Goal: Task Accomplishment & Management: Manage account settings

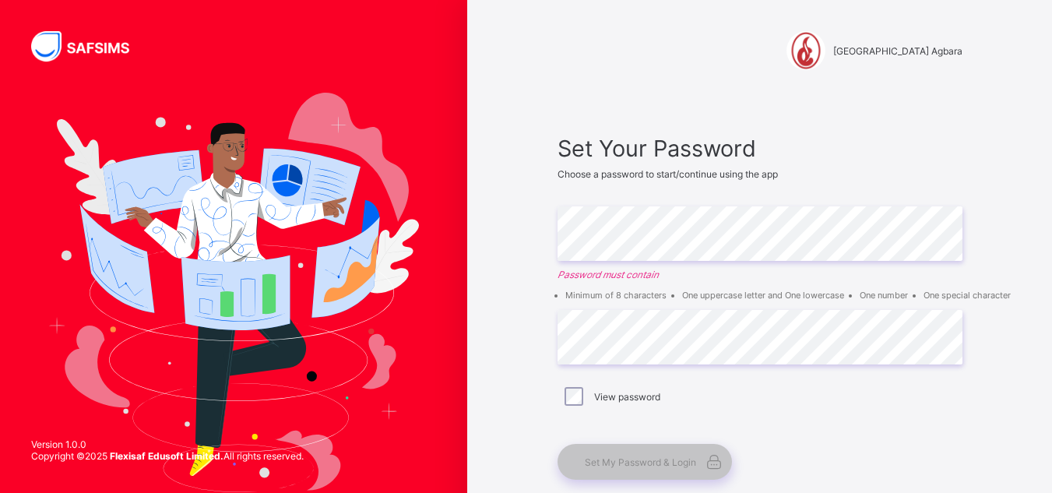
click at [580, 406] on div "View password" at bounding box center [760, 396] width 405 height 33
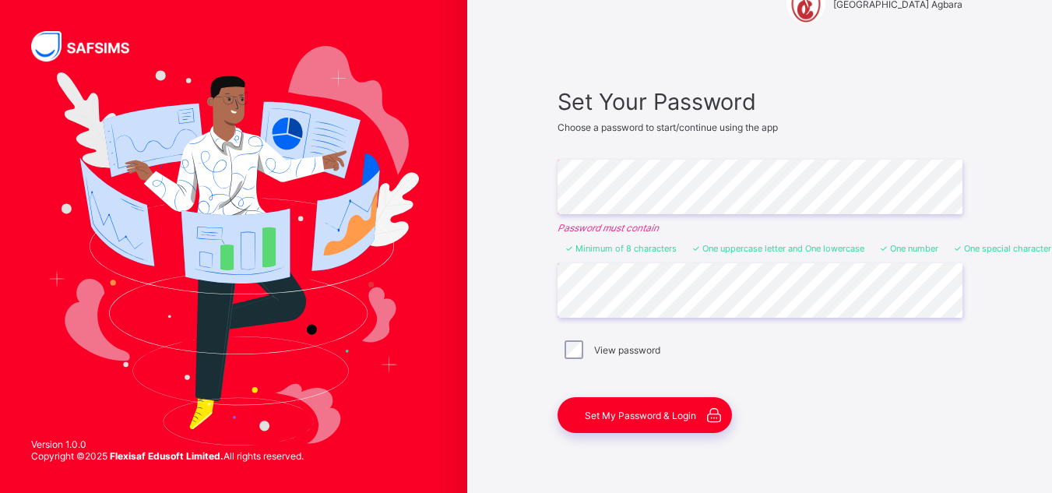
scroll to position [62, 0]
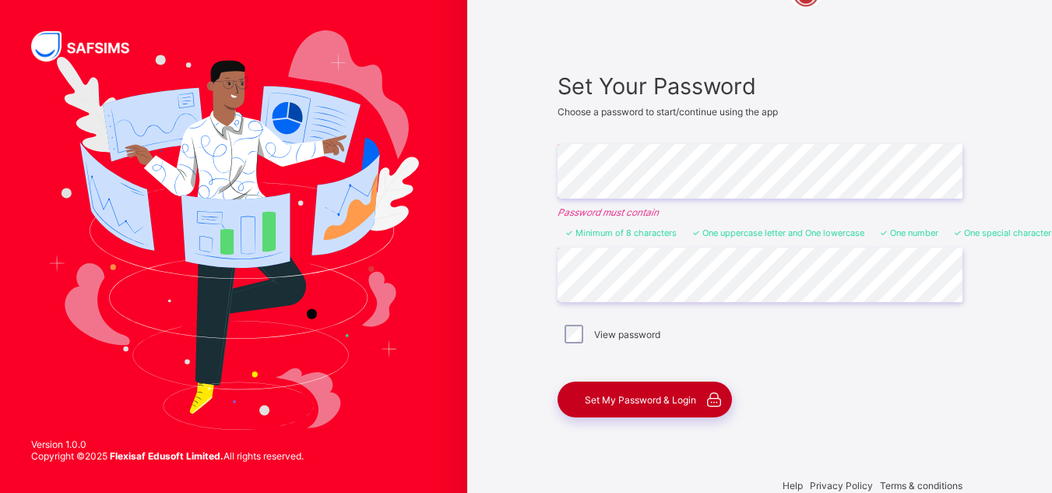
click at [664, 404] on span "Set My Password & Login" at bounding box center [640, 400] width 111 height 12
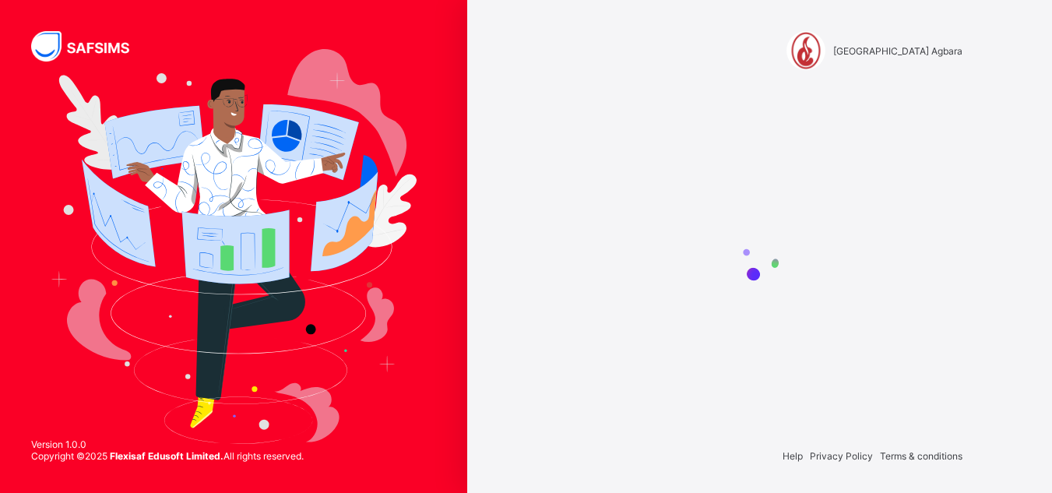
scroll to position [0, 0]
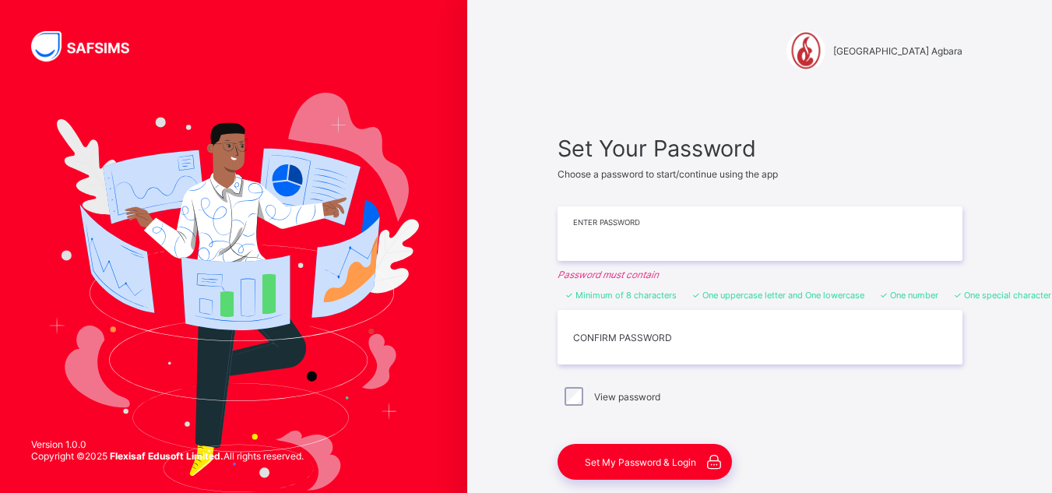
click at [693, 245] on input "text" at bounding box center [760, 233] width 405 height 55
click at [595, 237] on input "**********" at bounding box center [760, 233] width 405 height 55
type input "**********"
click at [597, 339] on input "text" at bounding box center [760, 337] width 405 height 55
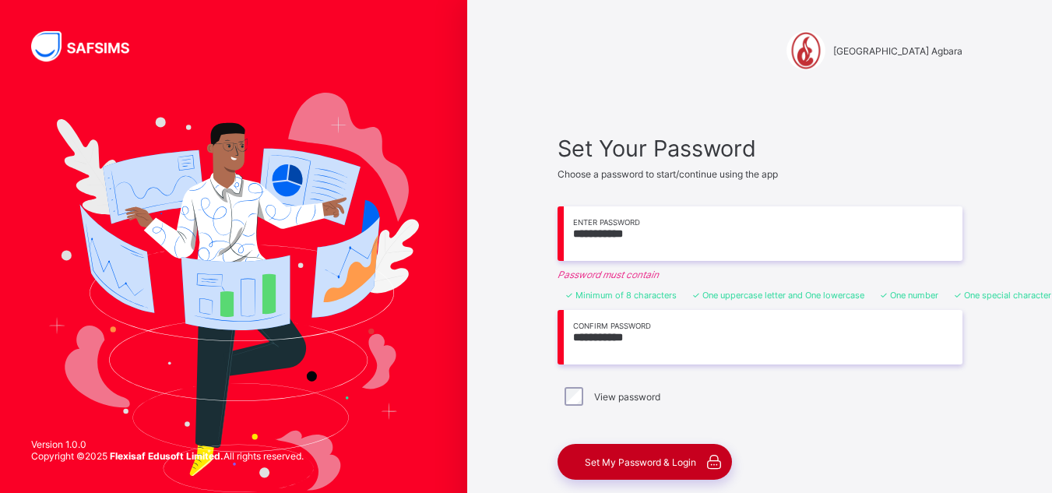
type input "**********"
click at [659, 463] on span "Set My Password & Login" at bounding box center [640, 462] width 111 height 12
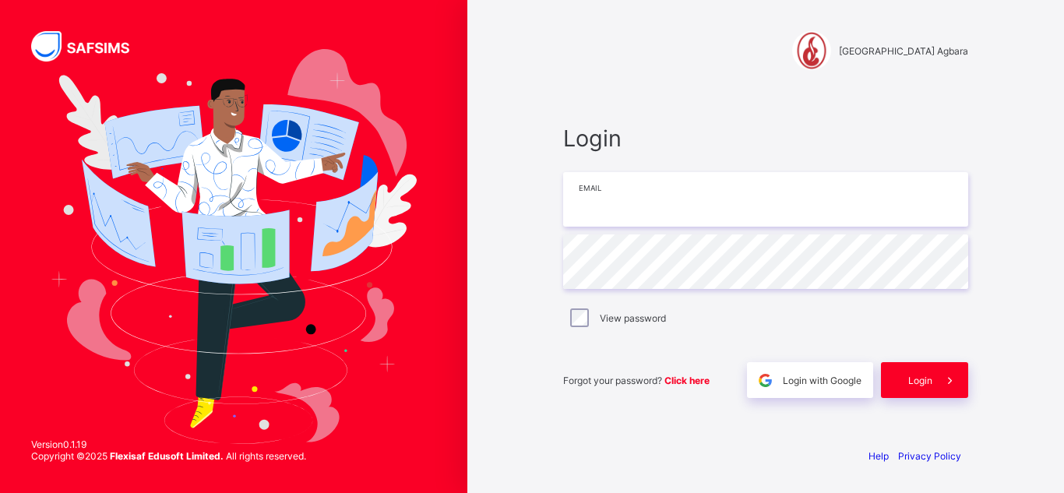
click at [627, 201] on input "email" at bounding box center [765, 199] width 405 height 55
type input "**********"
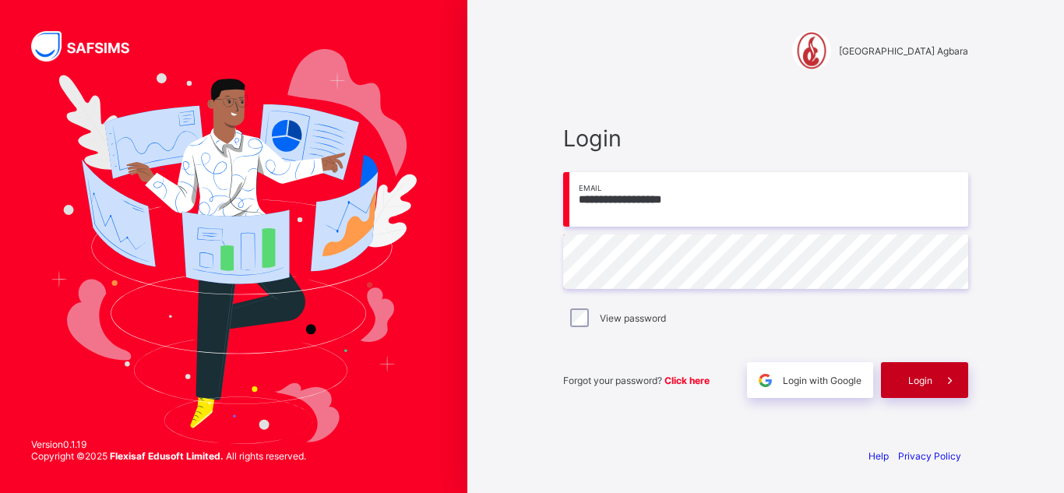
click at [909, 388] on div "Login" at bounding box center [924, 380] width 87 height 36
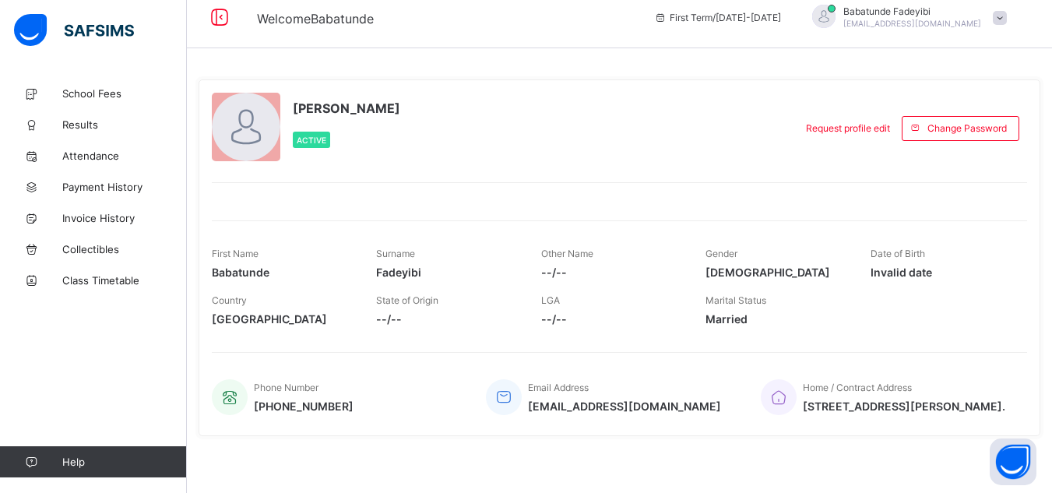
scroll to position [28, 0]
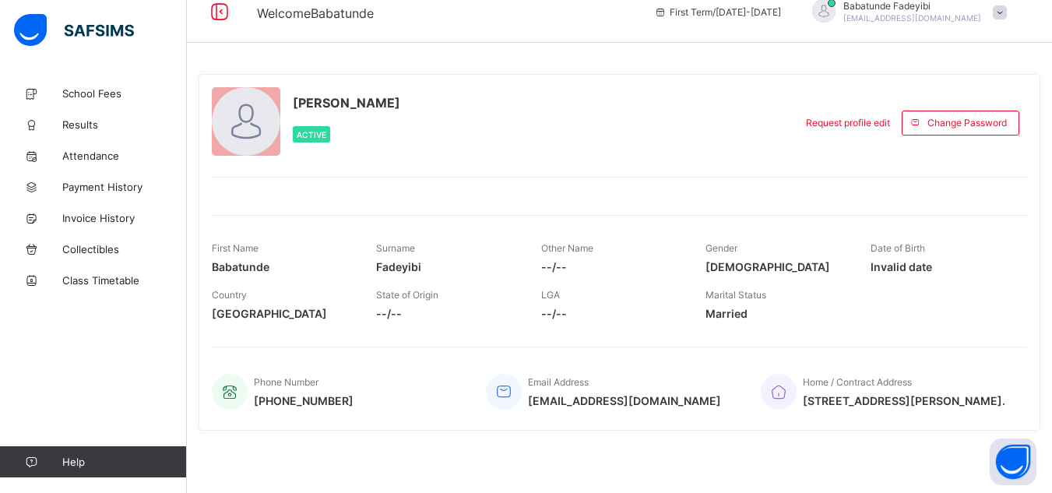
click at [567, 301] on span at bounding box center [611, 304] width 141 height 6
click at [1029, 27] on div "First Term / [DATE]-[DATE] [PERSON_NAME] [EMAIL_ADDRESS][DOMAIN_NAME]" at bounding box center [849, 12] width 406 height 62
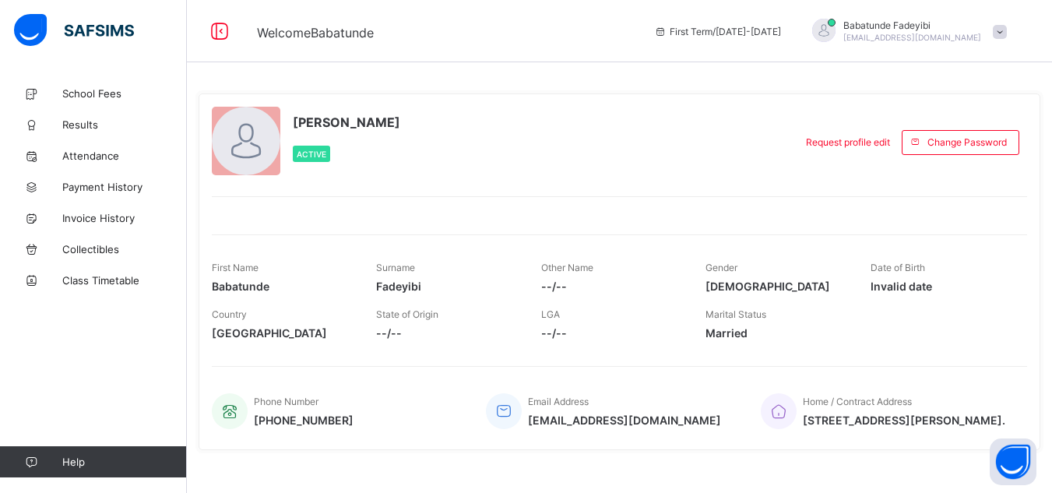
click at [1007, 34] on span at bounding box center [1000, 32] width 14 height 14
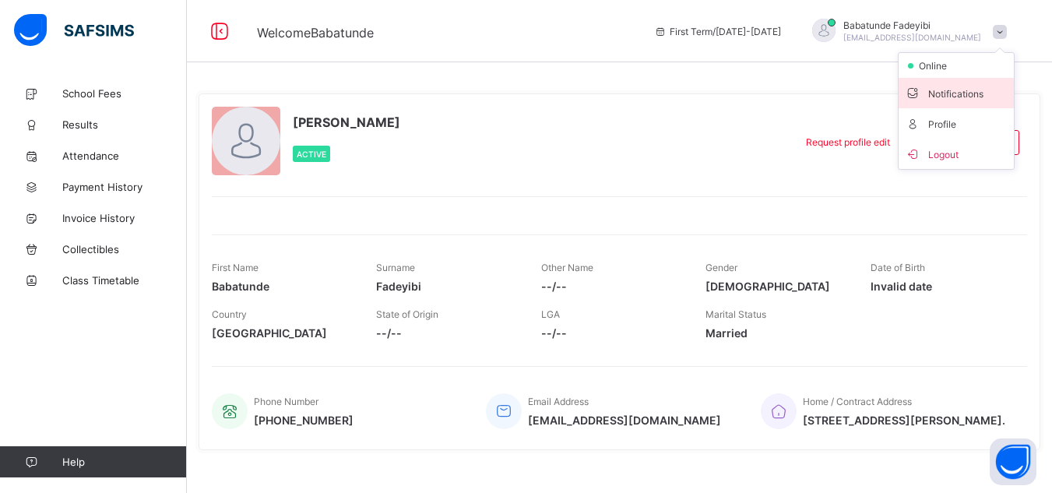
click at [970, 94] on span "Notifications" at bounding box center [956, 93] width 103 height 18
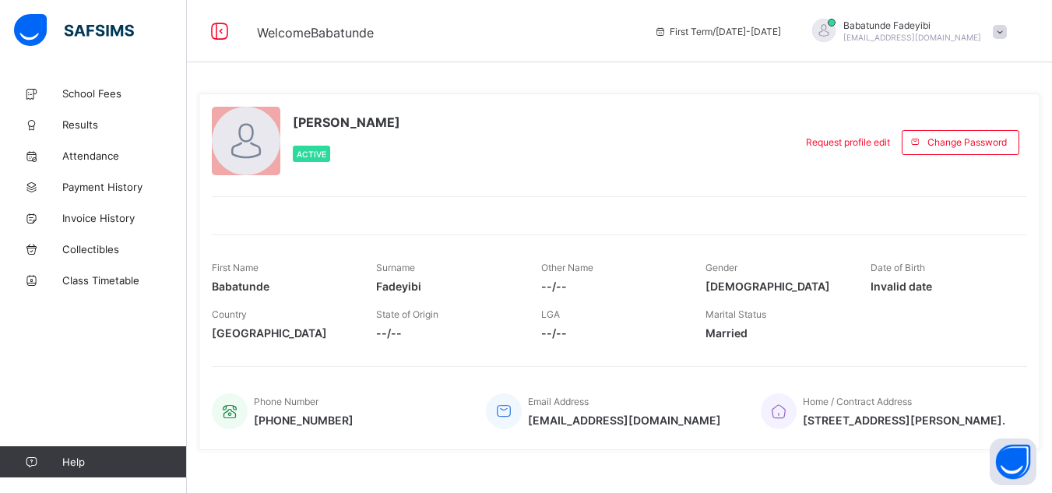
click at [1007, 37] on span at bounding box center [1000, 32] width 14 height 14
click at [952, 118] on span "Profile" at bounding box center [956, 123] width 103 height 18
click at [1005, 29] on span at bounding box center [1000, 32] width 14 height 14
click at [749, 71] on div "**********" at bounding box center [619, 256] width 865 height 512
click at [90, 94] on span "School Fees" at bounding box center [124, 93] width 125 height 12
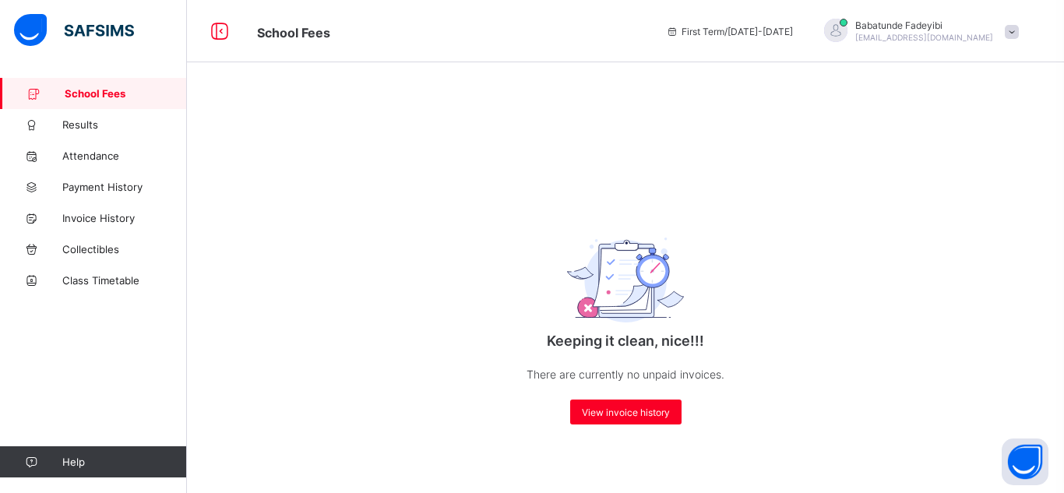
click at [1051, 480] on div "Keeping it clean, nice!!! There are currently no unpaid invoices. View invoice …" at bounding box center [625, 246] width 877 height 493
click at [635, 416] on span "View invoice history" at bounding box center [626, 412] width 88 height 12
click at [83, 123] on span "Results" at bounding box center [124, 124] width 125 height 12
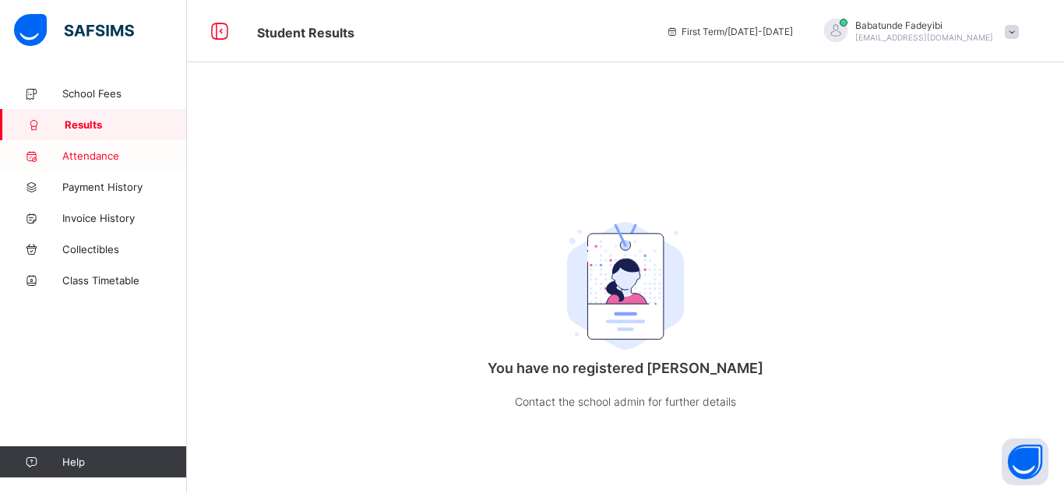
click at [107, 162] on link "Attendance" at bounding box center [93, 155] width 187 height 31
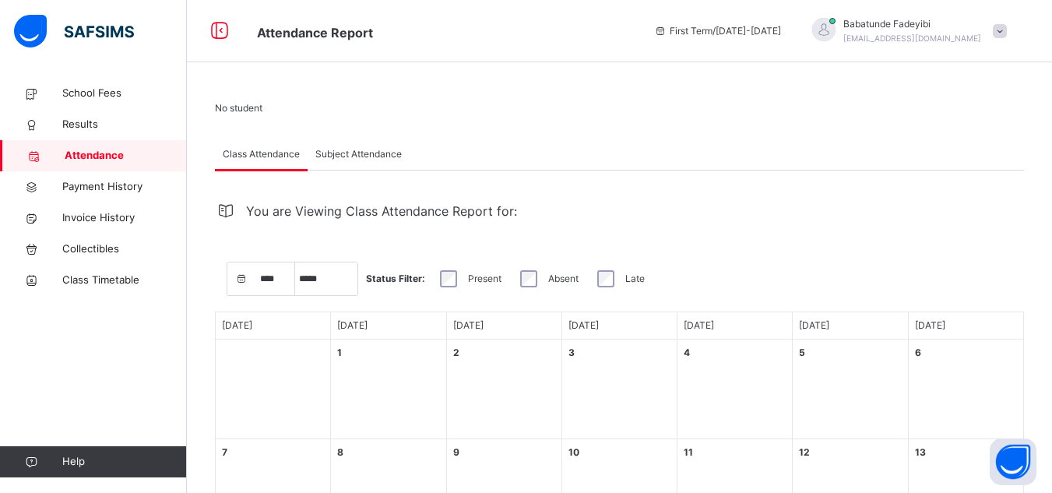
select select "****"
select select "*"
click at [114, 185] on span "Payment History" at bounding box center [124, 187] width 125 height 16
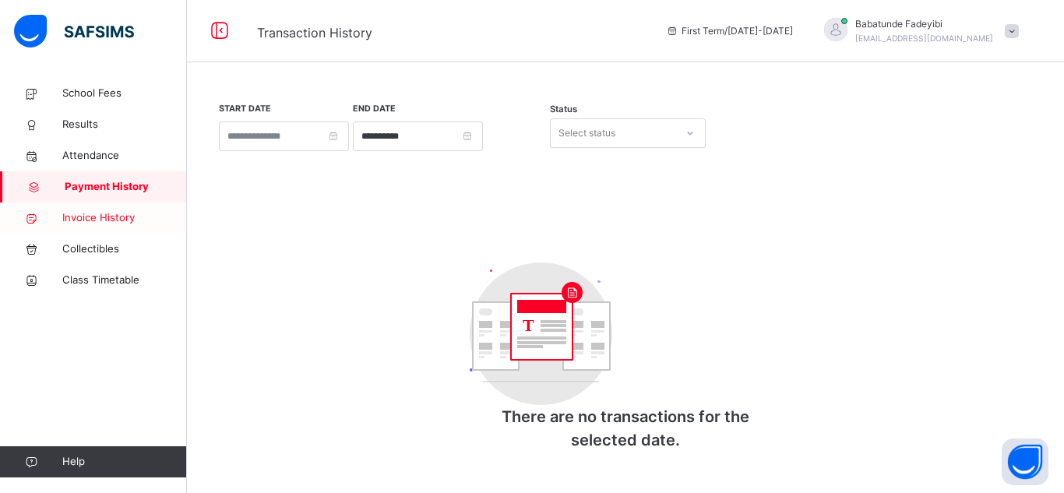
click at [93, 222] on span "Invoice History" at bounding box center [124, 218] width 125 height 16
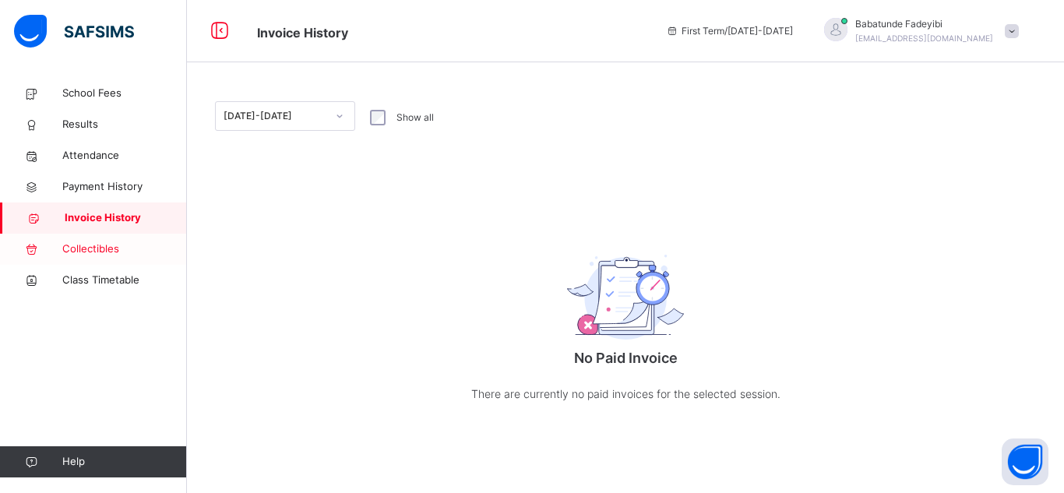
click at [121, 251] on span "Collectibles" at bounding box center [124, 249] width 125 height 16
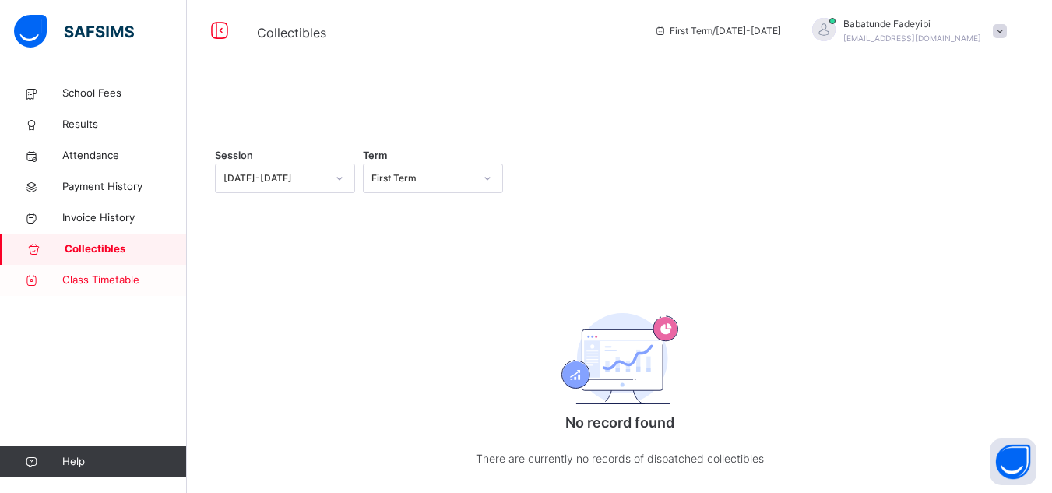
click at [86, 281] on span "Class Timetable" at bounding box center [124, 281] width 125 height 16
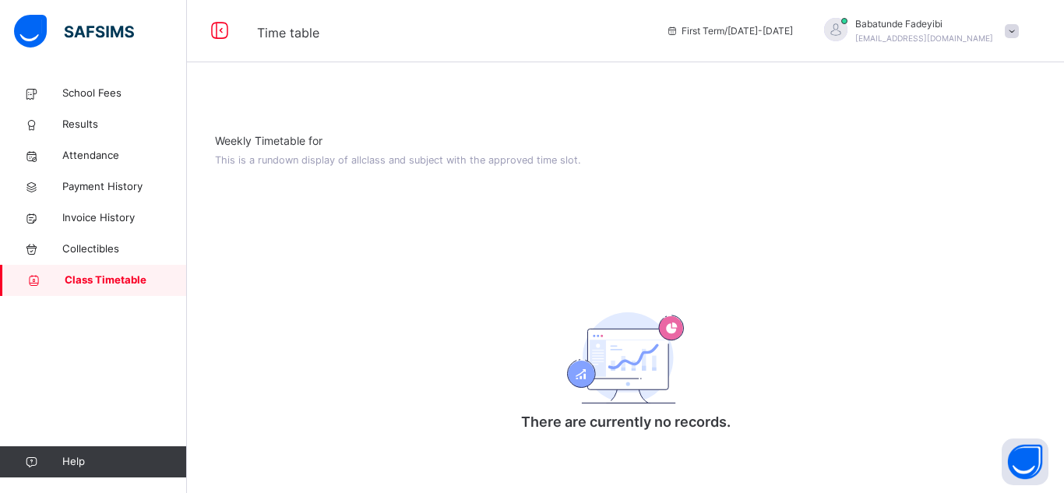
click at [1051, 33] on div "First Term / [DATE]-[DATE] [PERSON_NAME] [EMAIL_ADDRESS][DOMAIN_NAME]" at bounding box center [861, 31] width 406 height 62
click at [1012, 30] on span at bounding box center [1011, 31] width 14 height 14
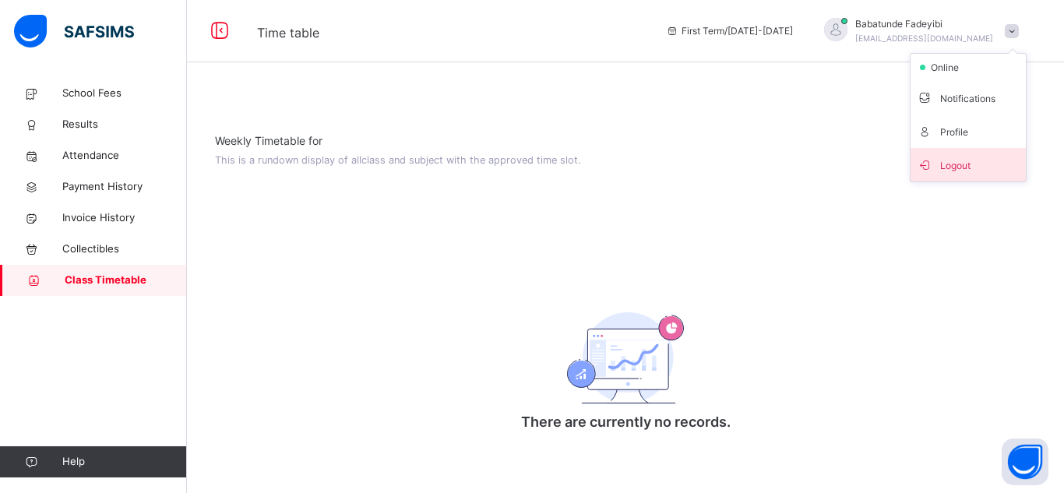
click at [955, 165] on span "Logout" at bounding box center [967, 164] width 103 height 21
